Goal: Information Seeking & Learning: Learn about a topic

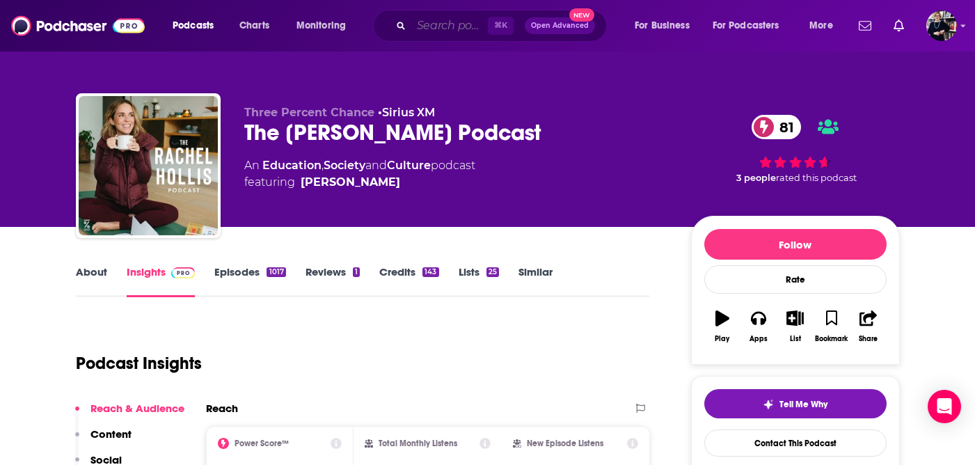
click at [450, 29] on input "Search podcasts, credits, & more..." at bounding box center [449, 26] width 77 height 22
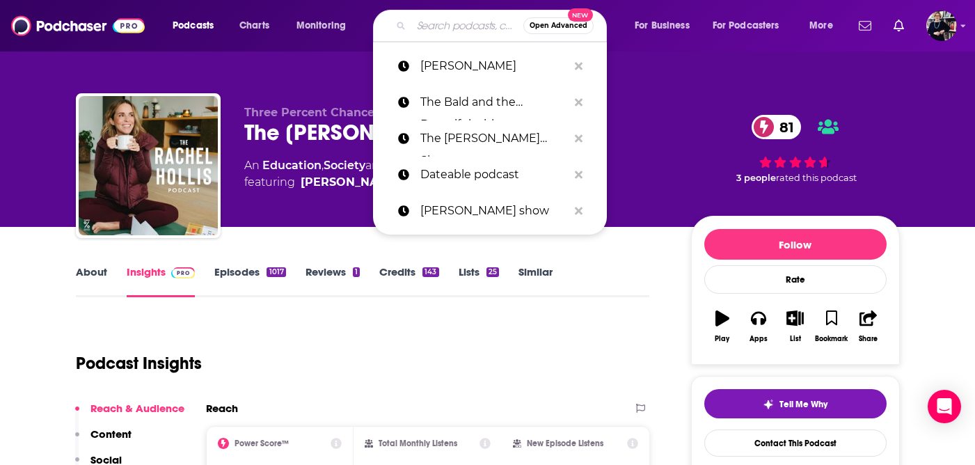
paste input "Mainly moonology"
type input "Mainly moonology"
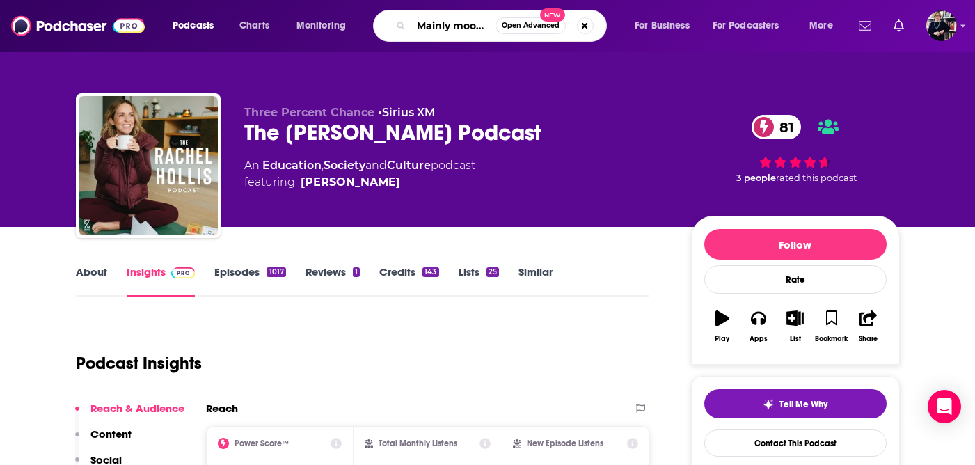
scroll to position [0, 26]
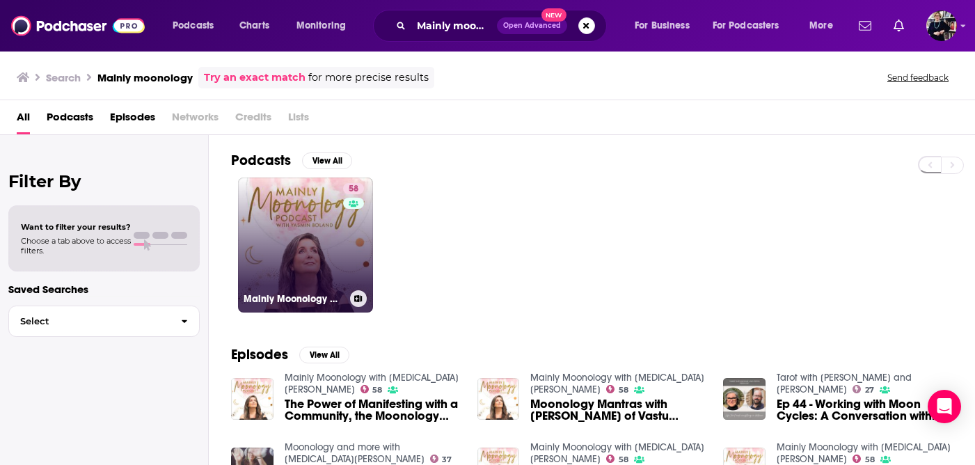
click at [348, 213] on div "58" at bounding box center [355, 236] width 24 height 107
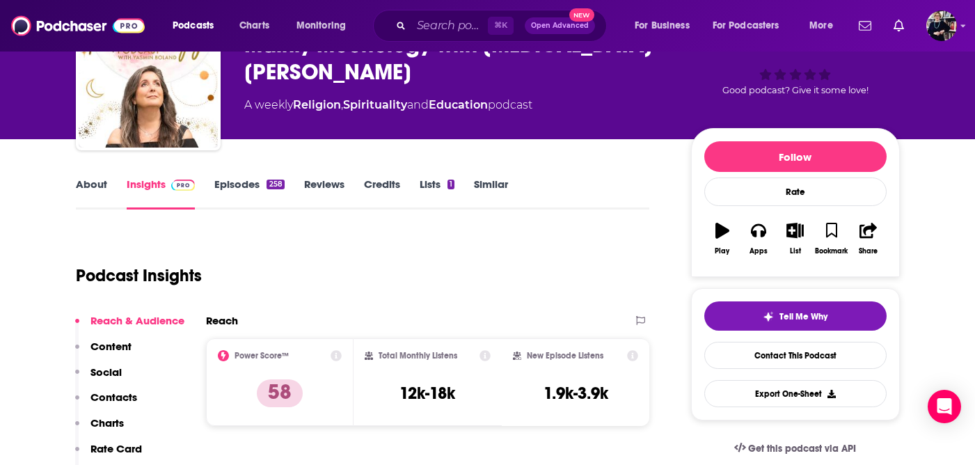
scroll to position [90, 0]
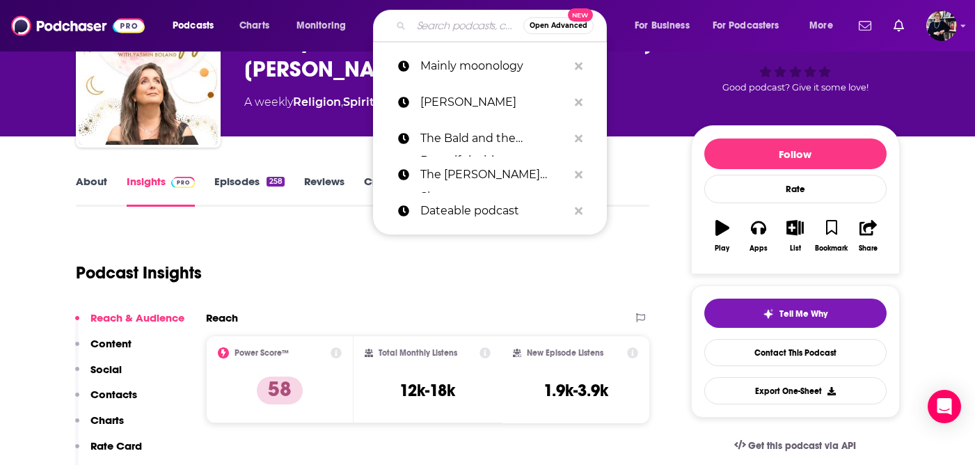
click at [452, 21] on input "Search podcasts, credits, & more..." at bounding box center [467, 26] width 112 height 22
paste input "The DeProgram Show"
type input "The DeProgram Show"
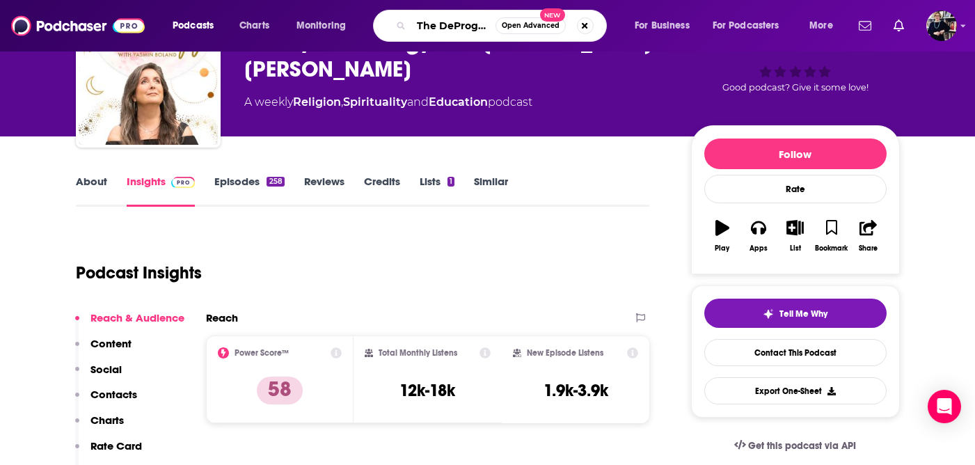
scroll to position [0, 40]
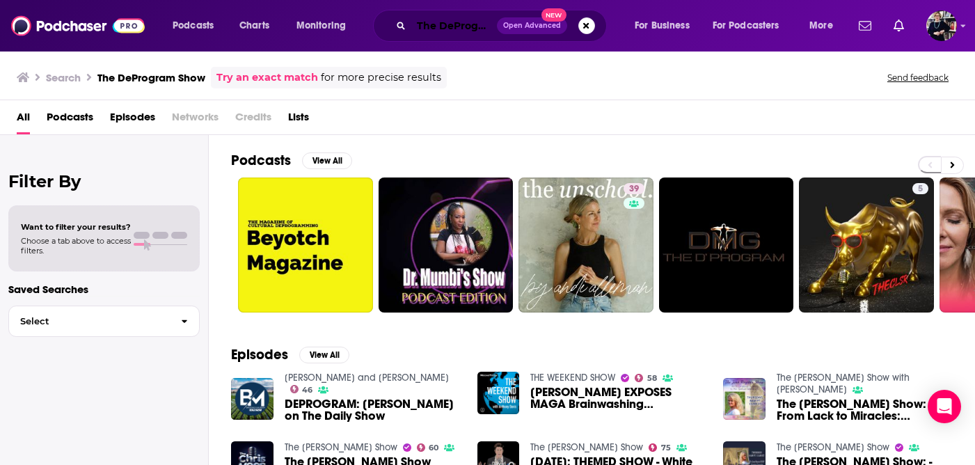
click at [448, 29] on input "The DeProgram Show" at bounding box center [454, 26] width 86 height 22
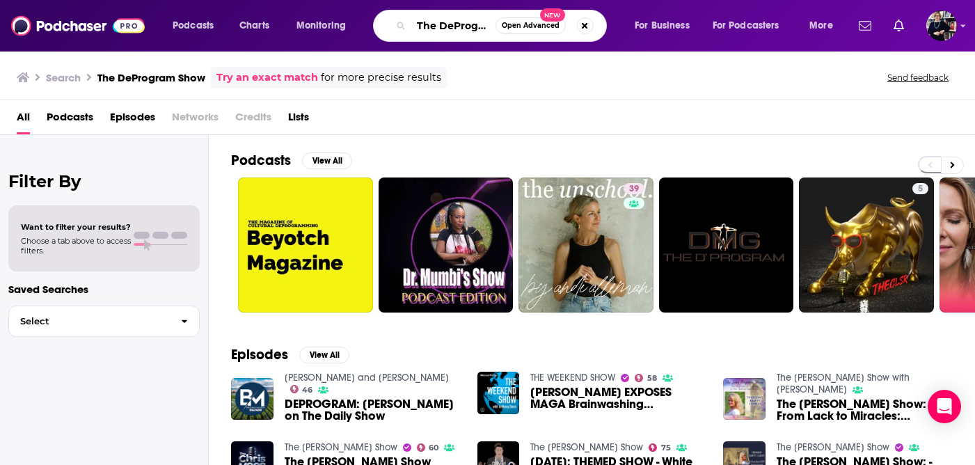
click at [448, 29] on input "The DeProgram Show" at bounding box center [453, 26] width 84 height 22
paste input "DeProgram with [PERSON_NAME] and [PERSON_NAME]"
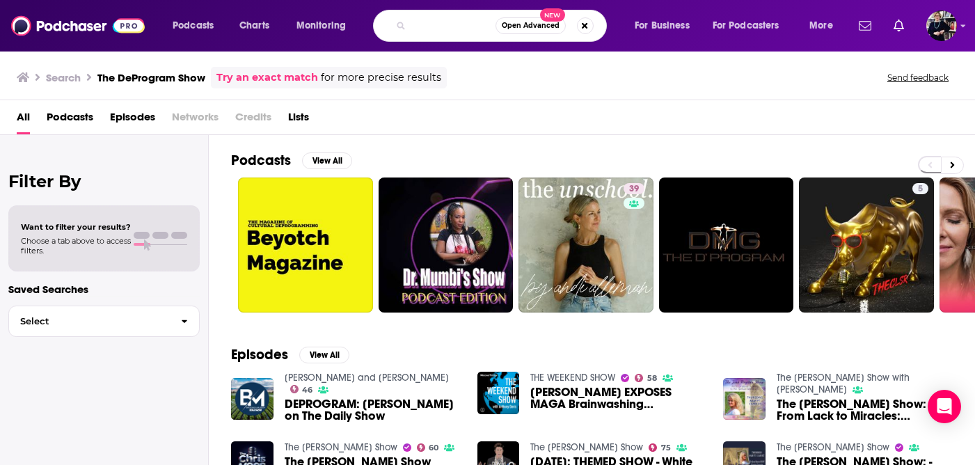
type input "DeProgram with [PERSON_NAME] and [PERSON_NAME]"
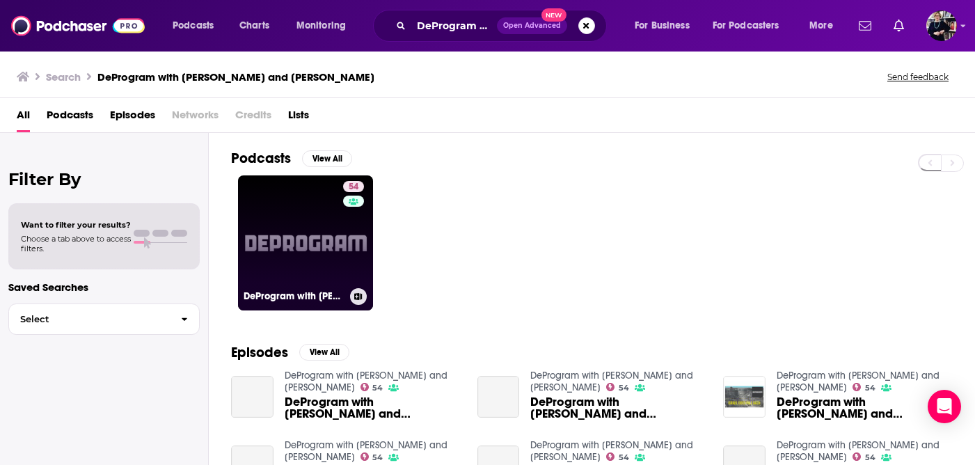
click at [332, 201] on link "54 DeProgram with [PERSON_NAME] and [PERSON_NAME]" at bounding box center [305, 242] width 135 height 135
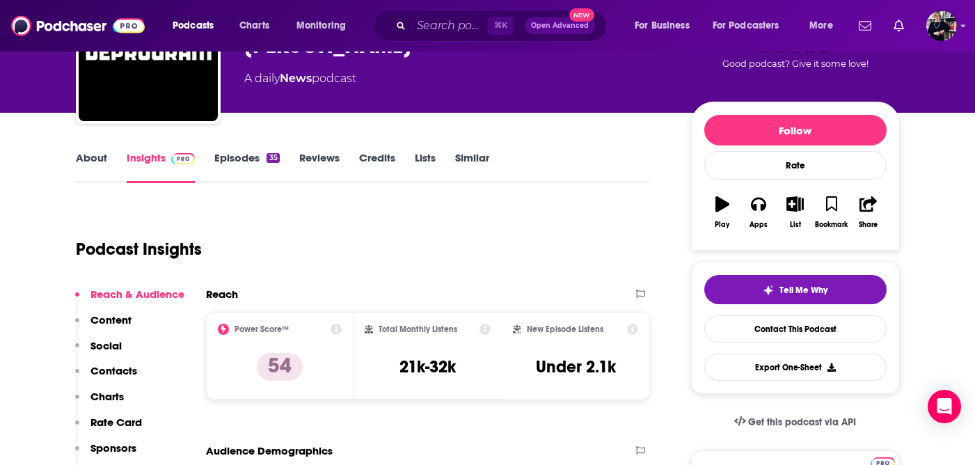
scroll to position [115, 0]
